Goal: Information Seeking & Learning: Learn about a topic

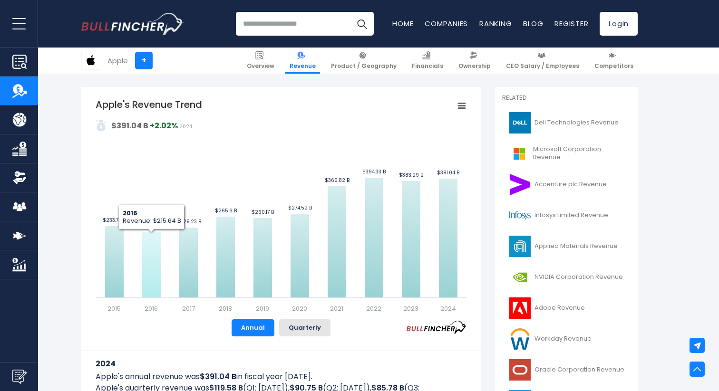
scroll to position [212, 0]
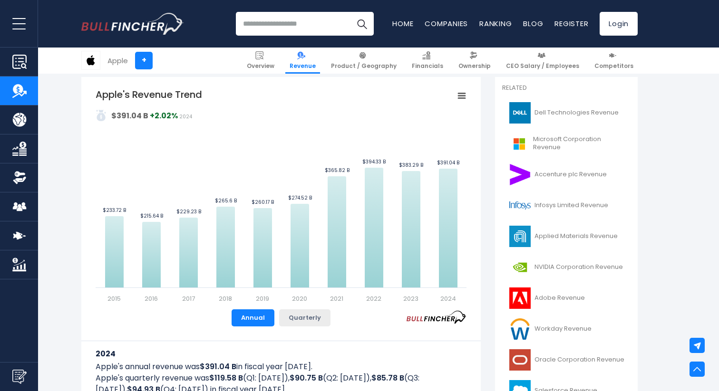
click at [304, 320] on button "Quarterly" at bounding box center [304, 318] width 51 height 17
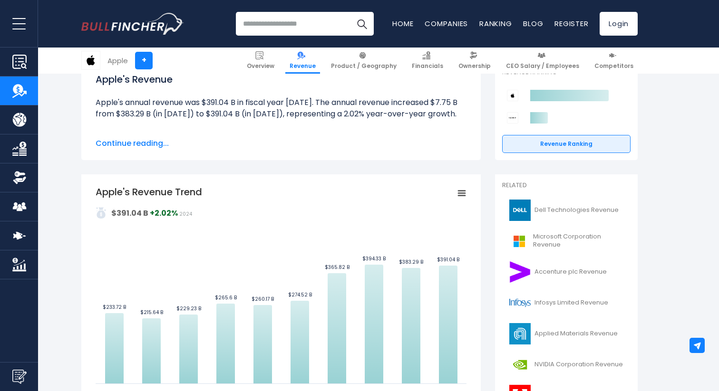
scroll to position [115, 0]
click at [466, 191] on rect "Apple's Revenue Trend" at bounding box center [461, 192] width 13 height 13
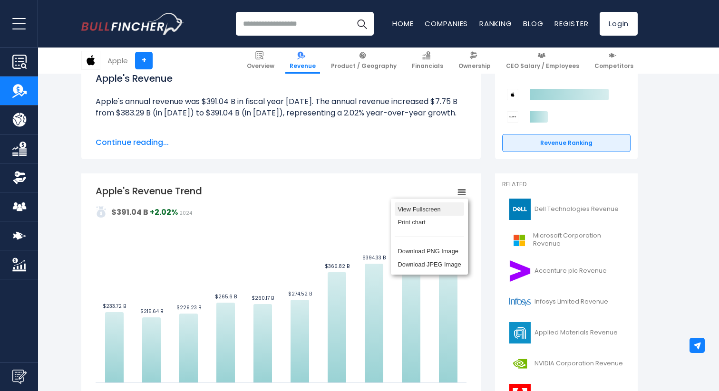
click at [440, 212] on li "View Fullscreen" at bounding box center [429, 209] width 69 height 13
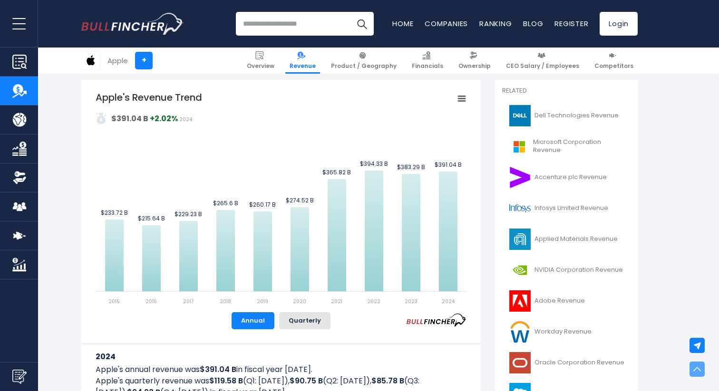
scroll to position [227, 0]
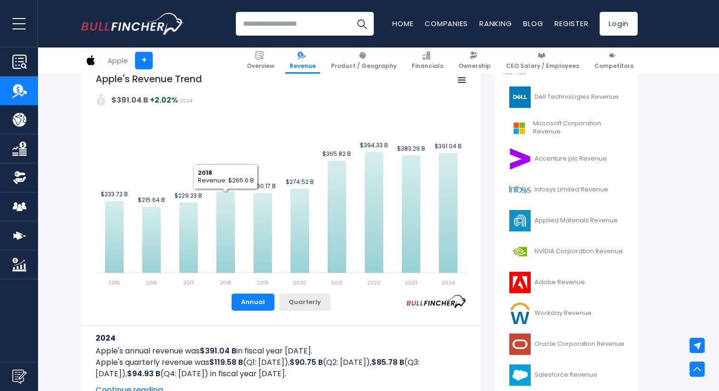
click at [296, 303] on button "Quarterly" at bounding box center [304, 302] width 51 height 17
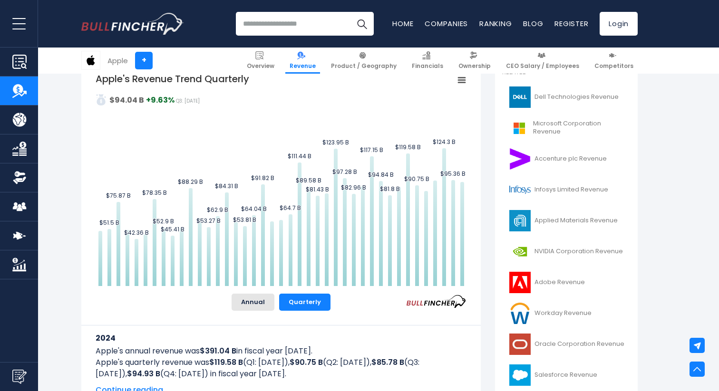
click at [463, 81] on rect "Apple's Revenue Trend Quarterly" at bounding box center [461, 80] width 13 height 13
click at [451, 97] on li "View Fullscreen" at bounding box center [429, 96] width 69 height 13
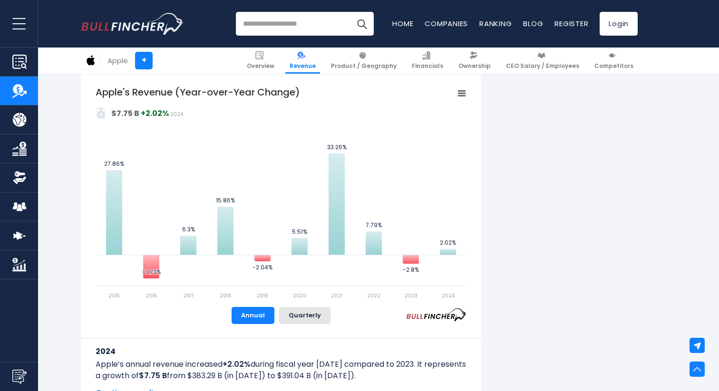
scroll to position [576, 0]
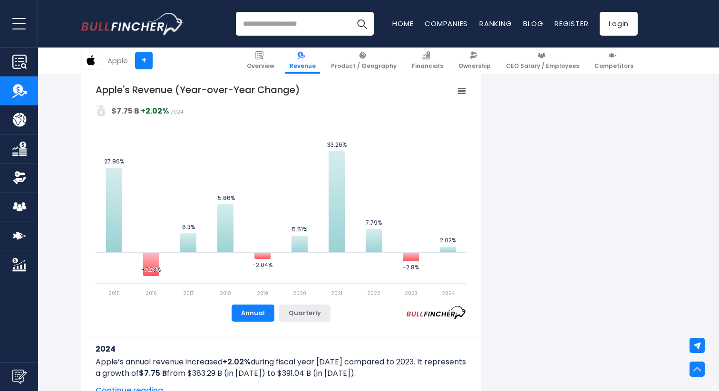
click at [299, 315] on button "Quarterly" at bounding box center [304, 313] width 51 height 17
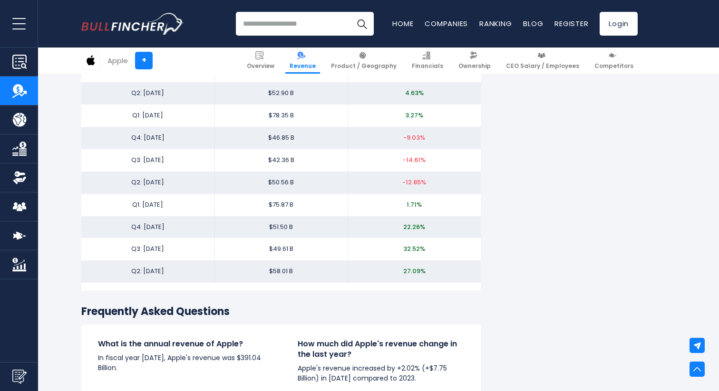
scroll to position [2030, 0]
